Goal: Navigation & Orientation: Find specific page/section

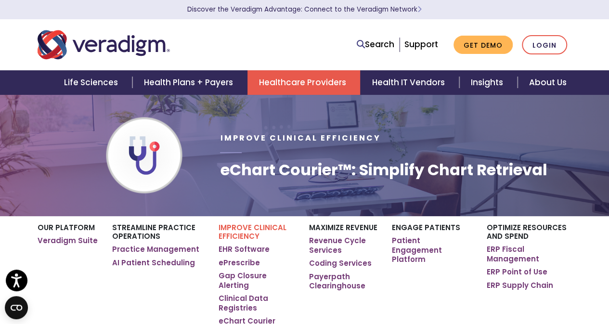
click at [405, 52] on ul "Search Support Get Demo Login" at bounding box center [462, 45] width 220 height 20
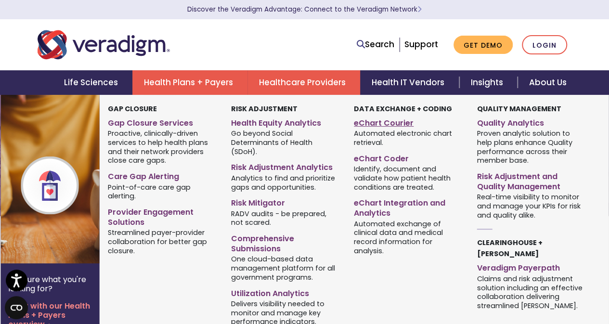
click at [392, 127] on link "eChart Courier" at bounding box center [408, 122] width 109 height 14
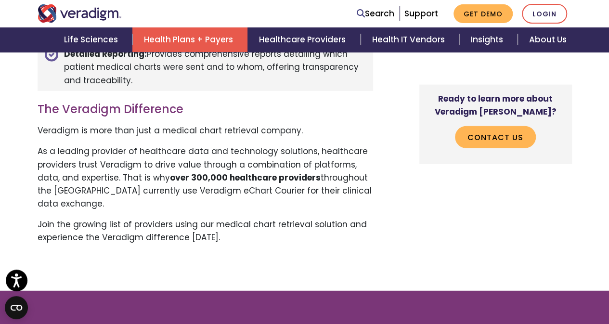
scroll to position [1188, 0]
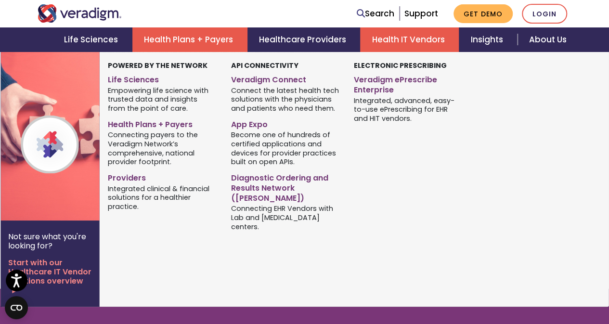
click at [416, 46] on link "Health IT Vendors" at bounding box center [409, 39] width 99 height 25
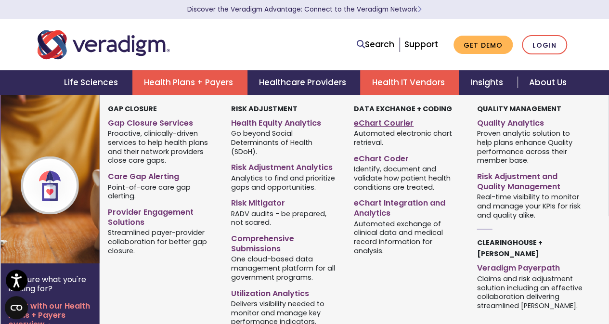
click at [380, 120] on link "eChart Courier" at bounding box center [408, 122] width 109 height 14
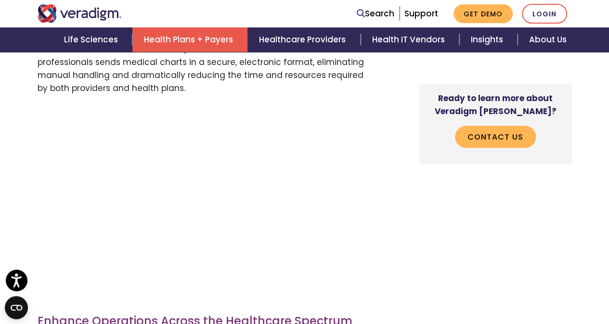
scroll to position [474, 0]
